Goal: Information Seeking & Learning: Learn about a topic

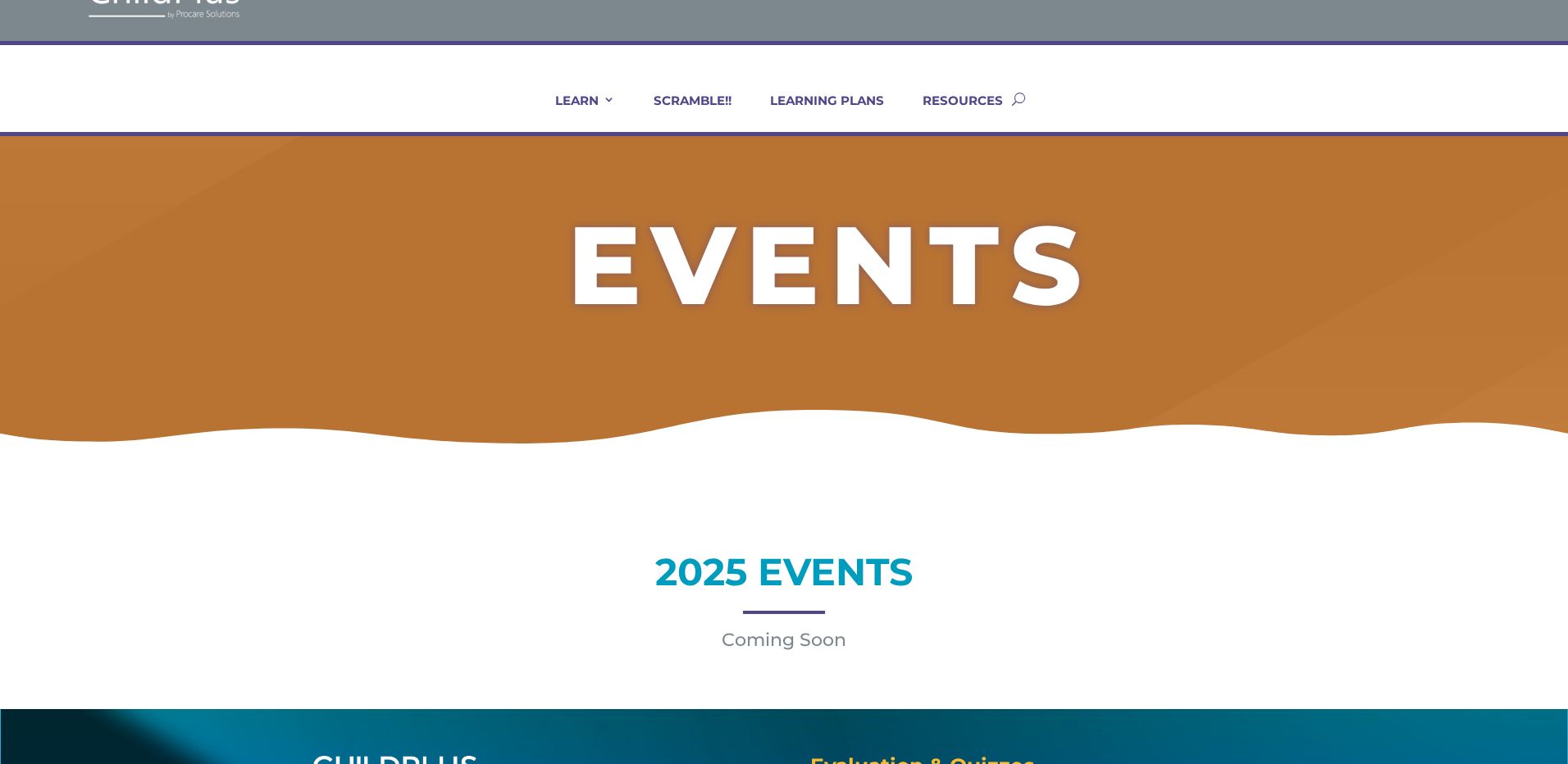
scroll to position [65, 0]
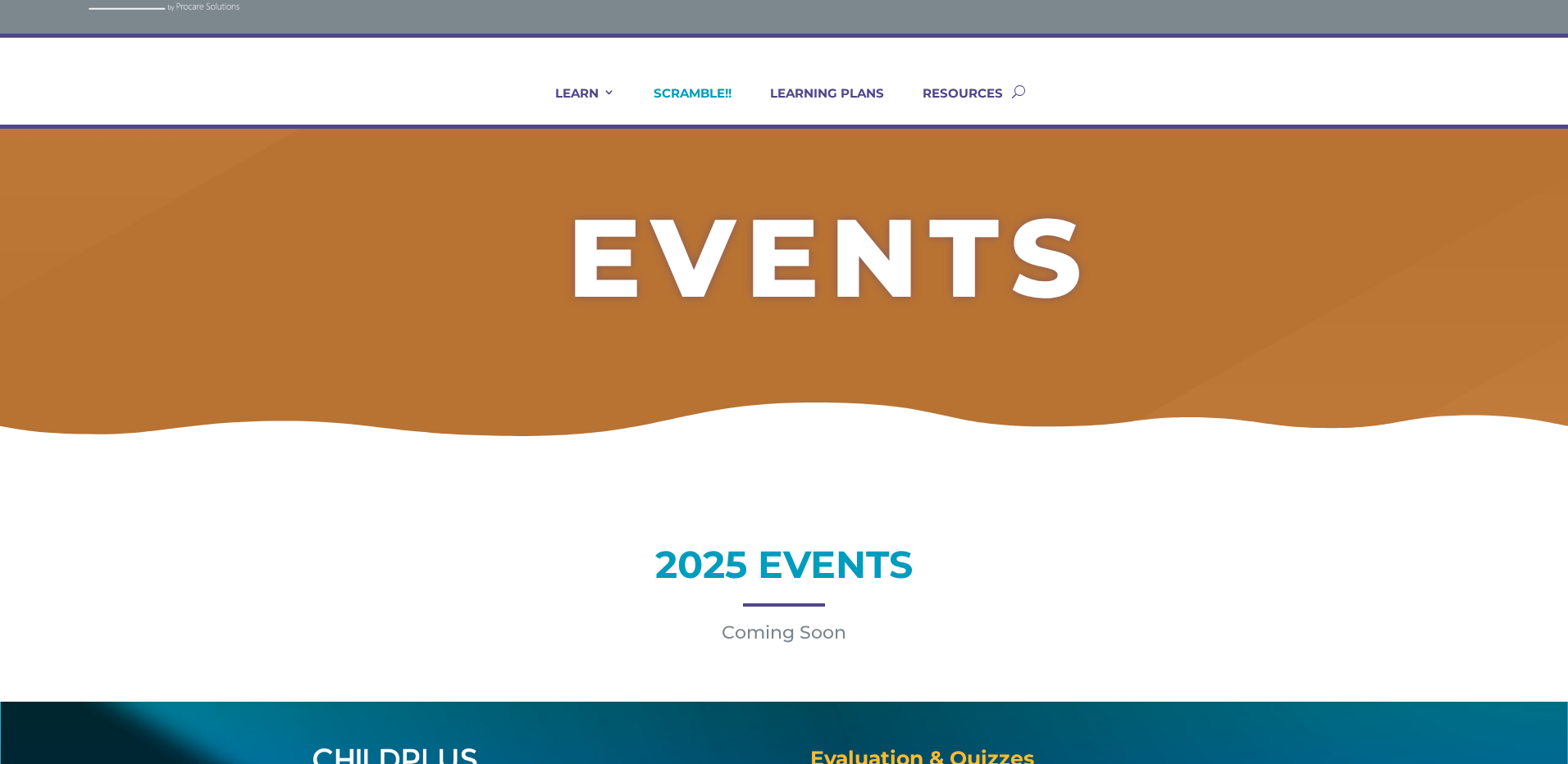
click at [684, 93] on link "SCRAMBLE!!" at bounding box center [681, 104] width 98 height 39
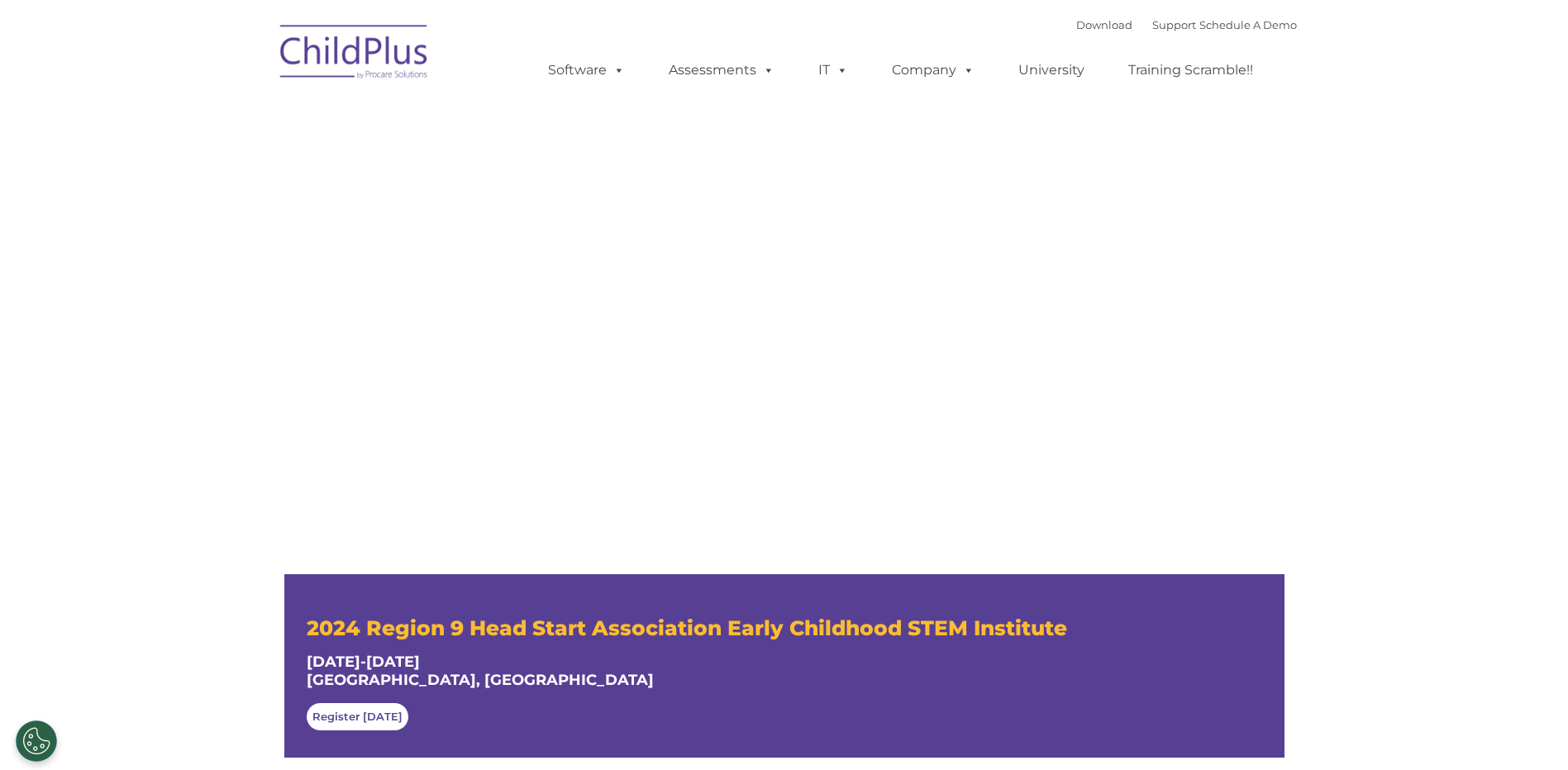
type input ""
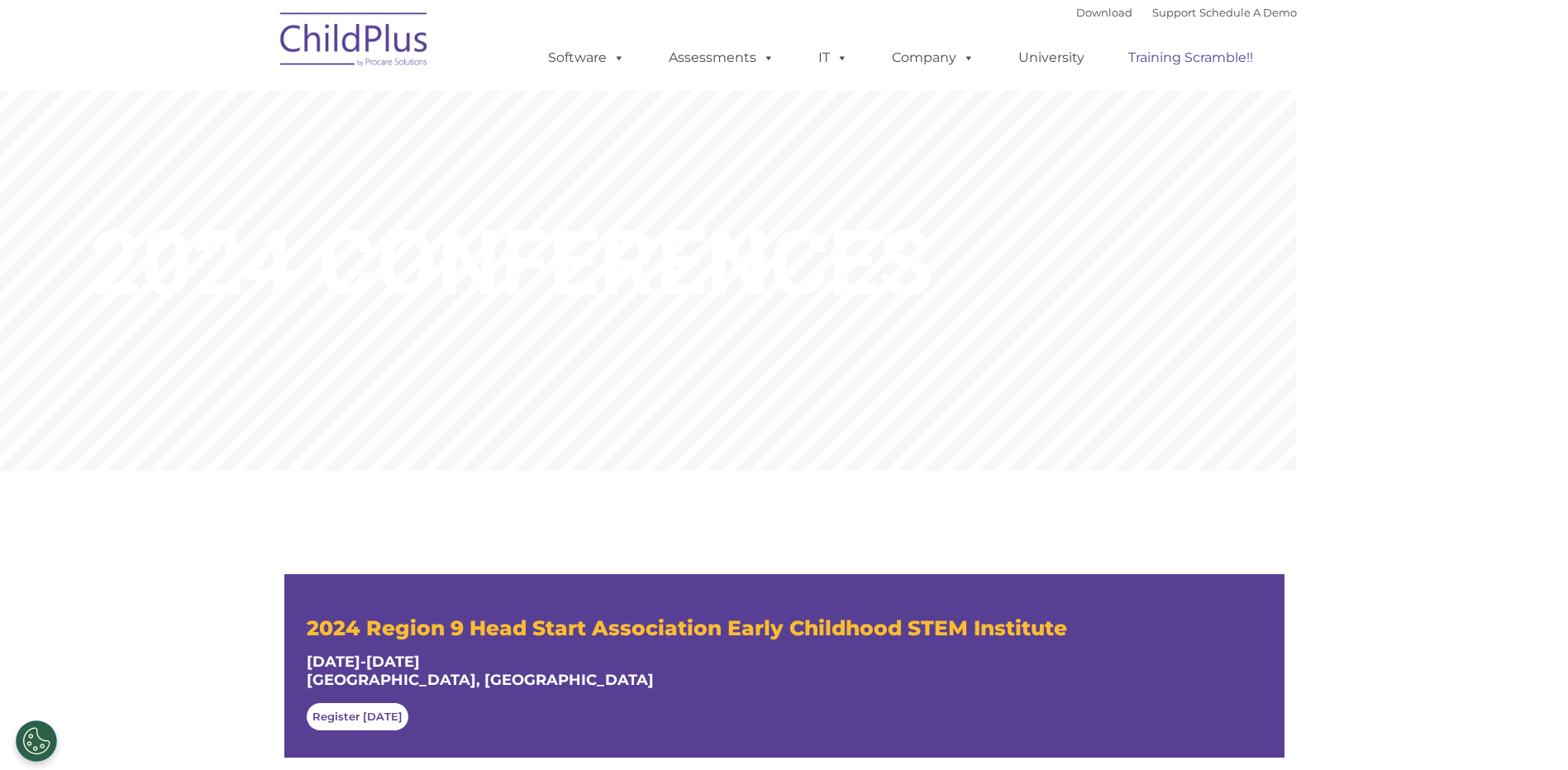
click at [1148, 54] on link "Training Scramble!!" at bounding box center [1191, 57] width 158 height 33
